Goal: Find specific page/section: Find specific page/section

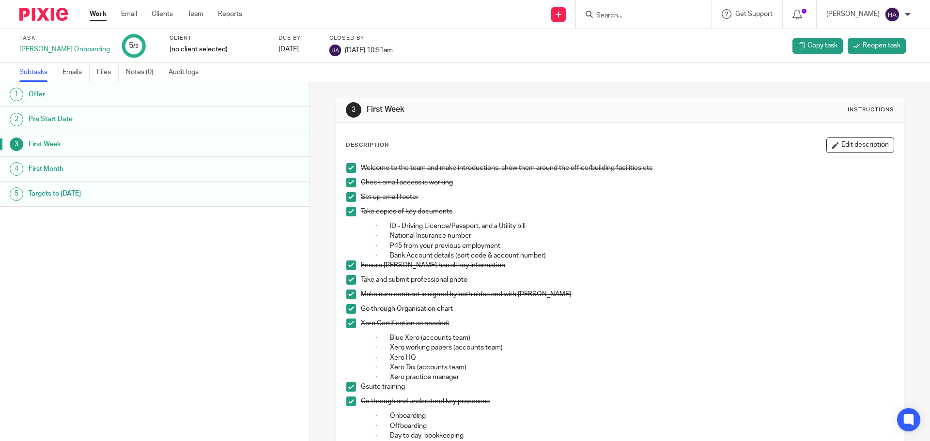
click at [656, 16] on input "Search" at bounding box center [639, 16] width 87 height 9
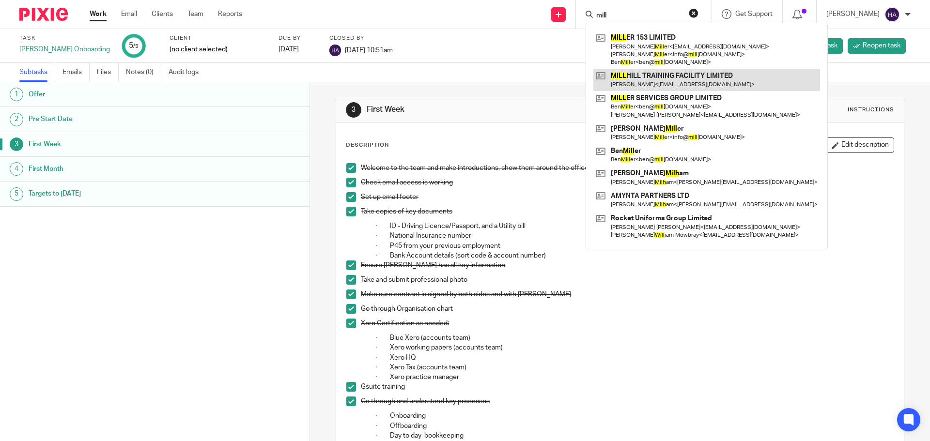
type input "mill"
click at [656, 72] on link at bounding box center [707, 80] width 227 height 22
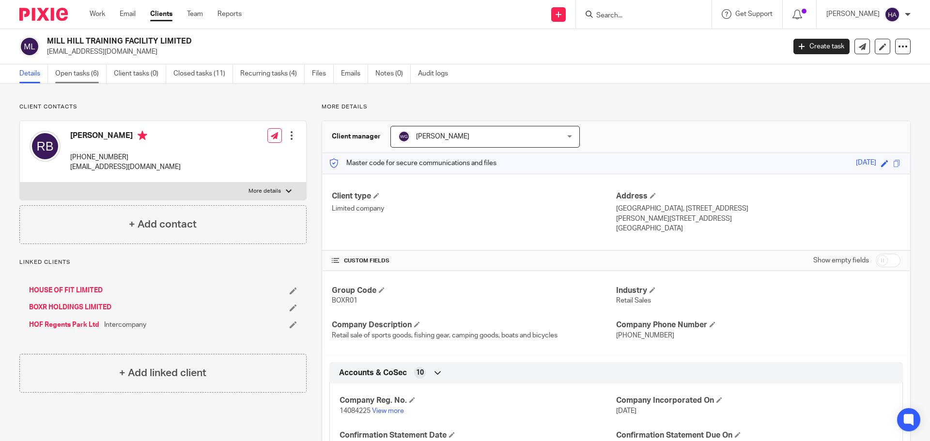
click at [73, 72] on link "Open tasks (6)" at bounding box center [80, 73] width 51 height 19
